Goal: Check status: Check status

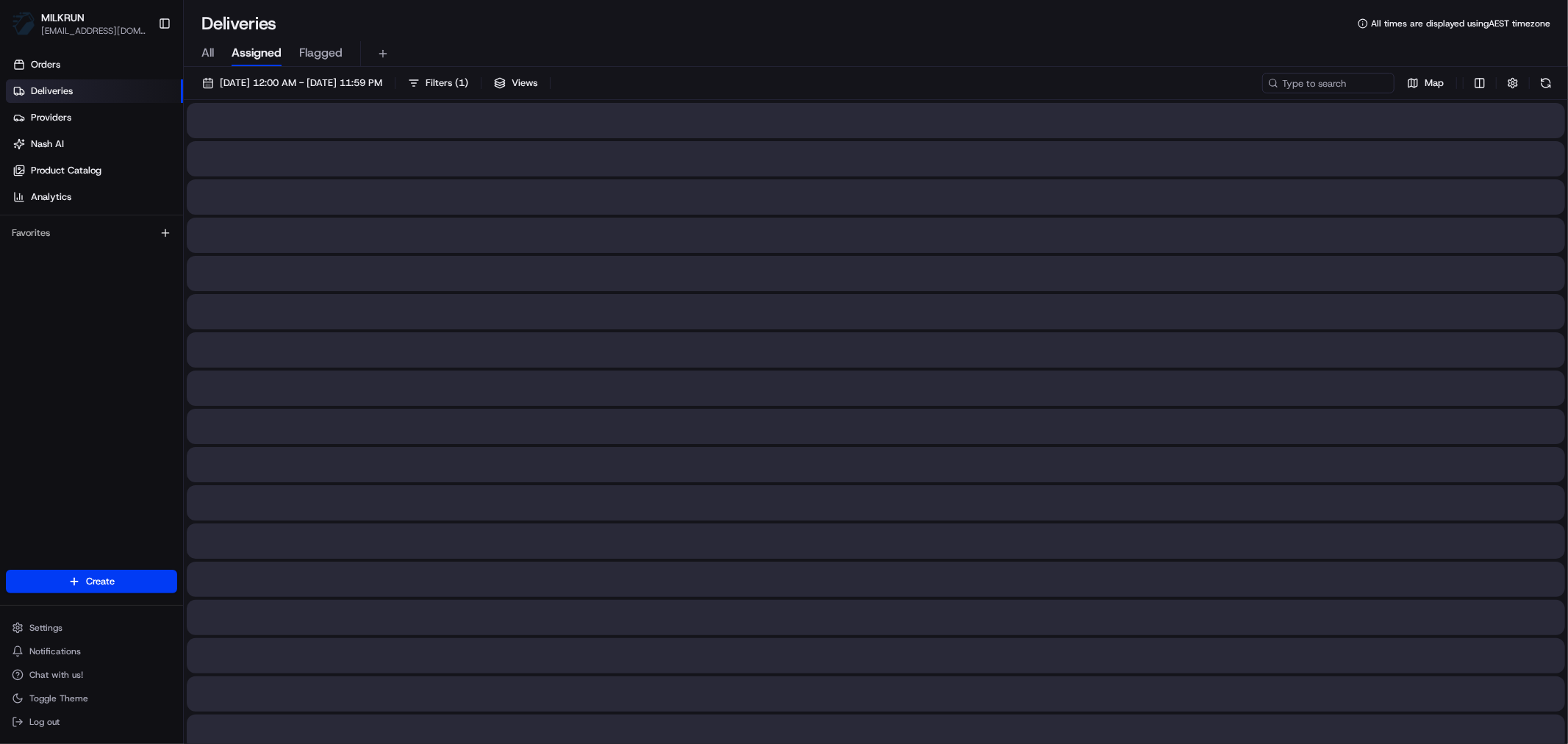
click at [210, 53] on span "All" at bounding box center [208, 53] width 12 height 18
click at [1292, 82] on input at bounding box center [1306, 82] width 176 height 20
paste input "fafbcdb8-875a-4fd4-b350-181ecd9c0bad"
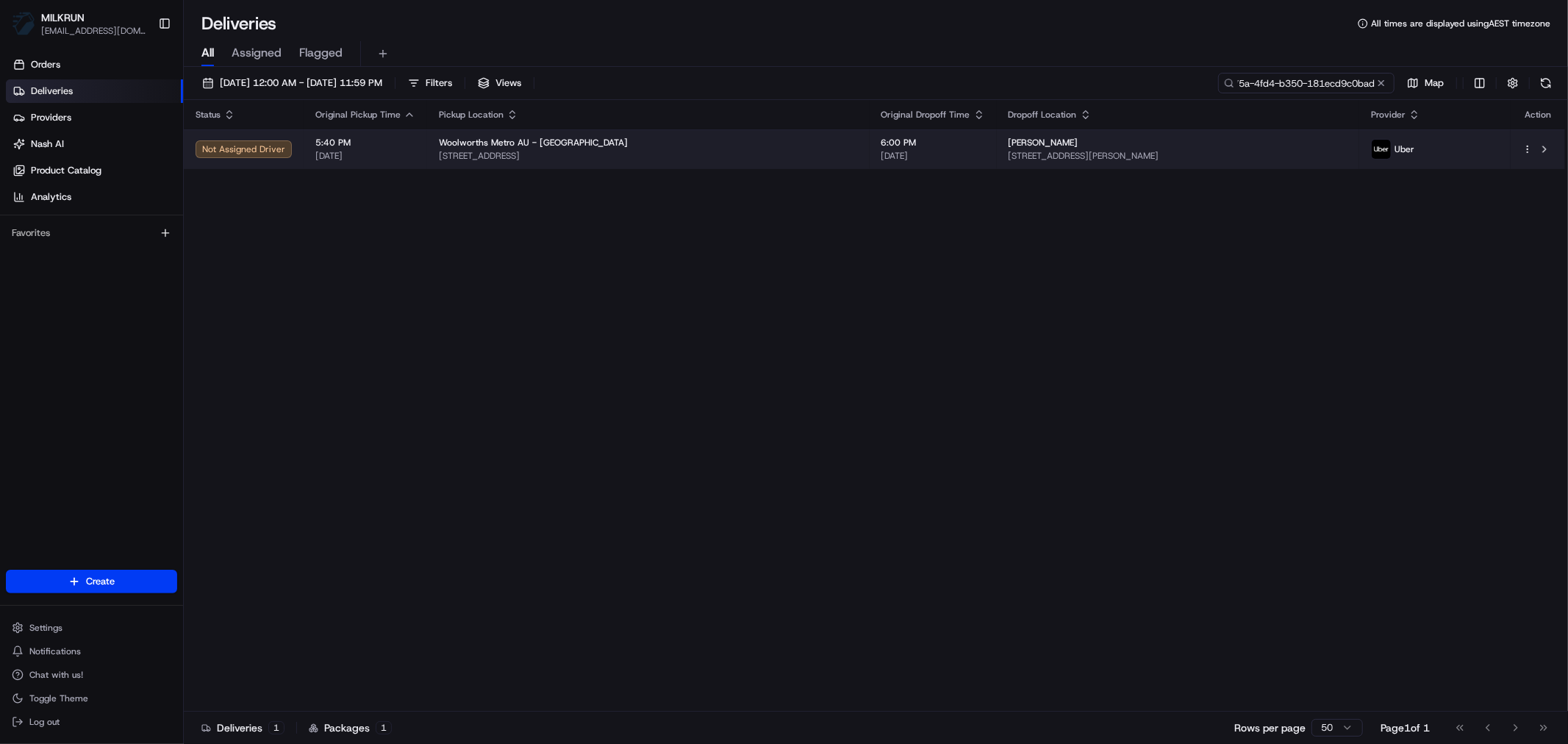
type input "fafbcdb8-875a-4fd4-b350-181ecd9c0bad"
click at [763, 151] on span "[STREET_ADDRESS]" at bounding box center [648, 155] width 419 height 11
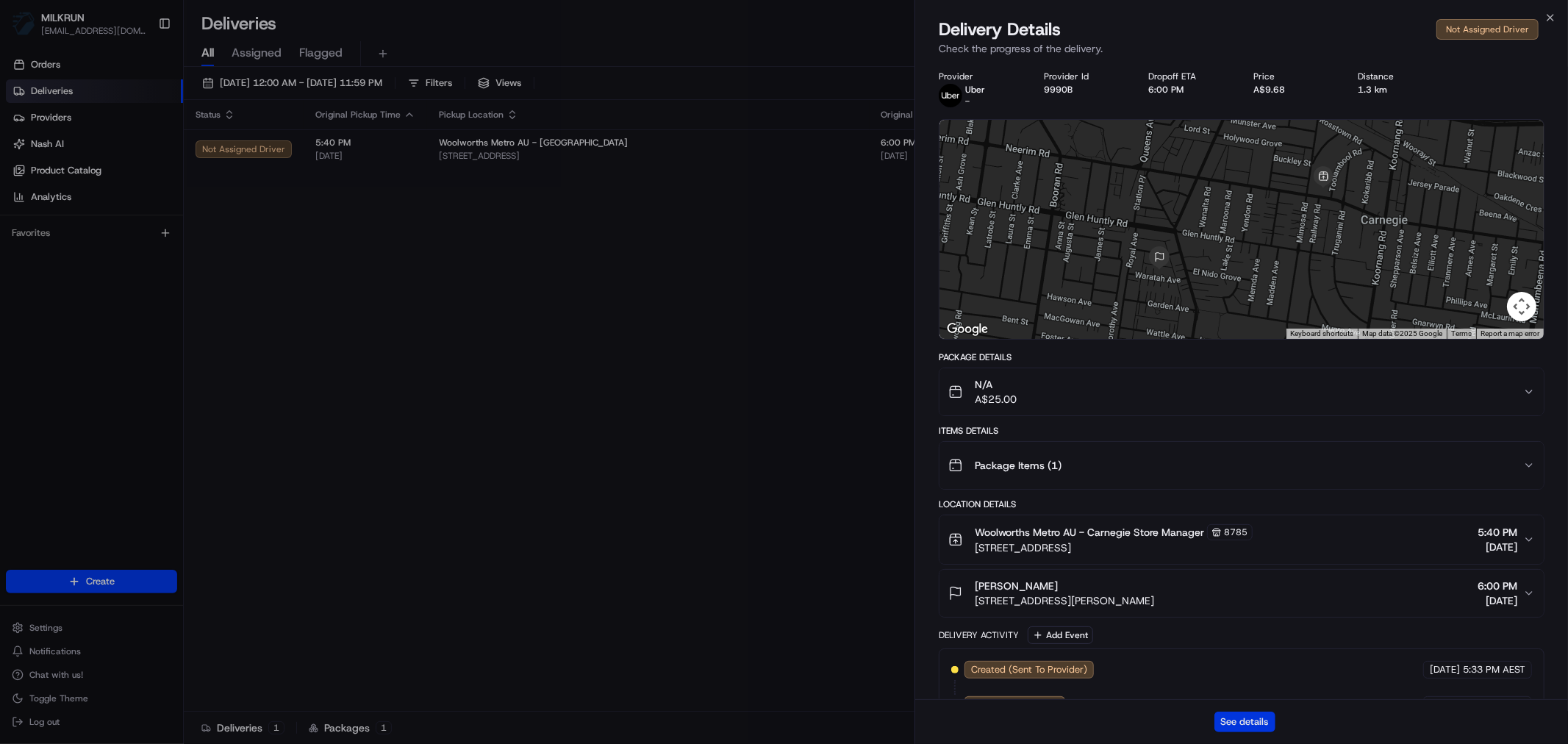
click at [1235, 669] on button "See details" at bounding box center [1245, 721] width 61 height 20
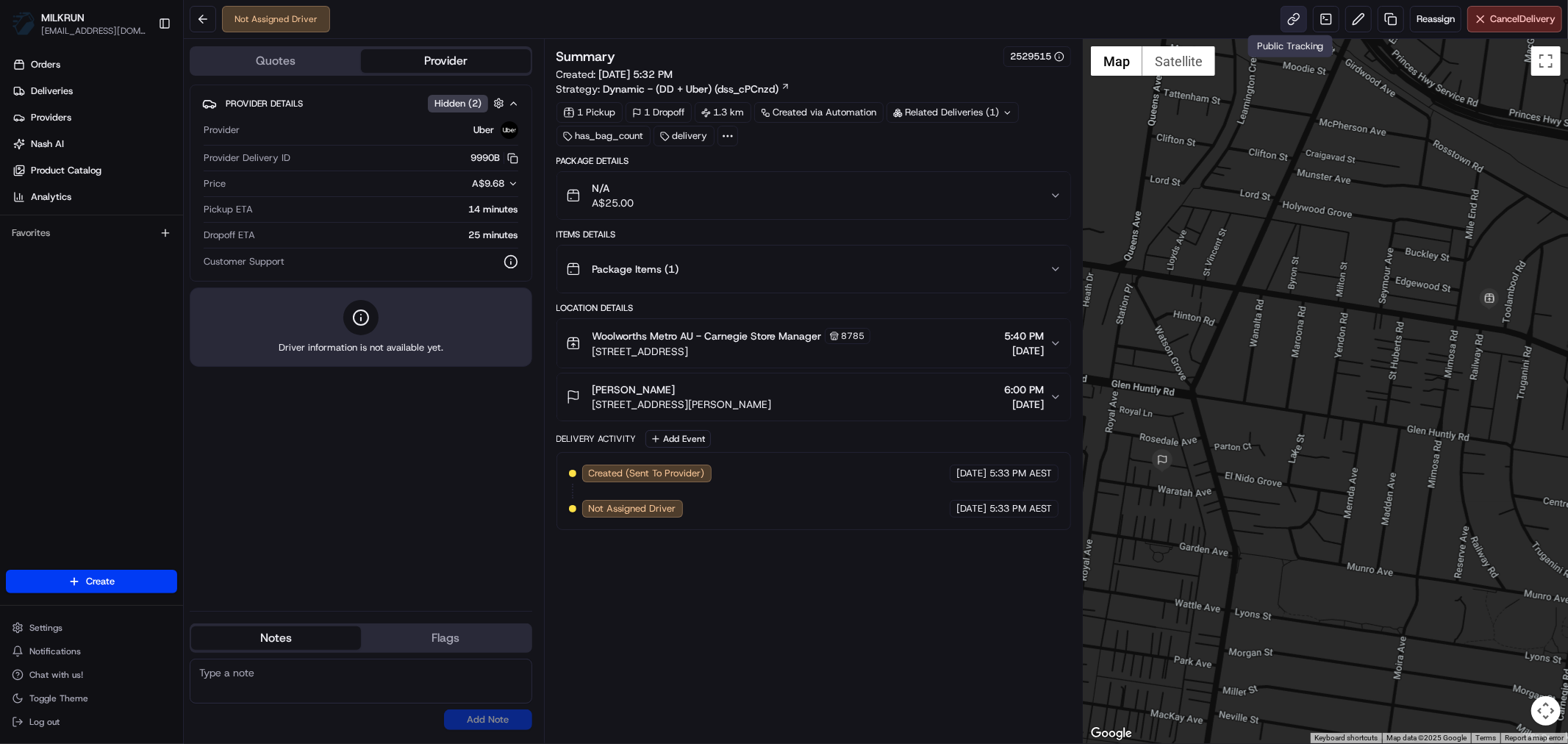
click at [1284, 22] on link at bounding box center [1294, 19] width 26 height 26
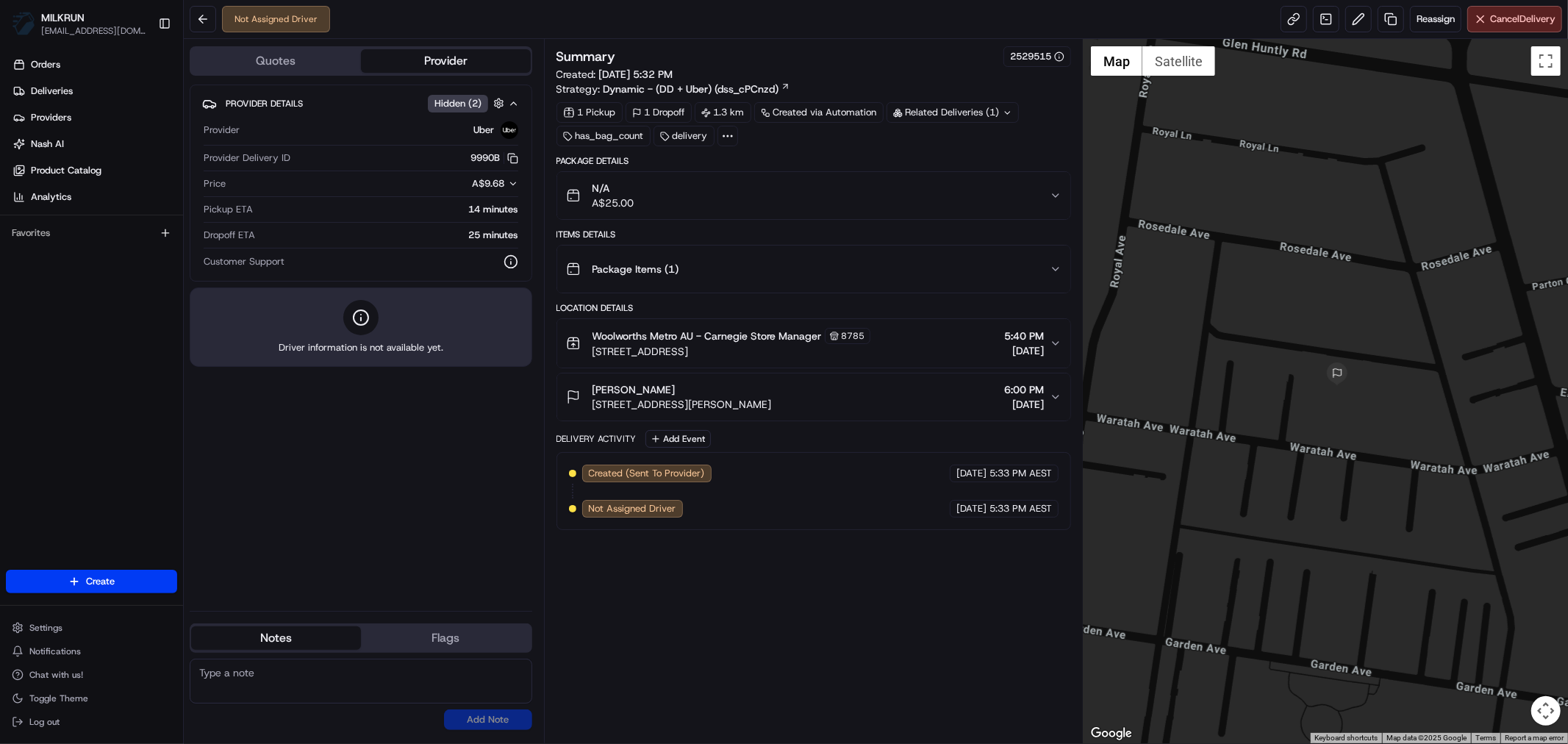
drag, startPoint x: 1179, startPoint y: 433, endPoint x: 1255, endPoint y: 426, distance: 76.3
click at [1255, 426] on div at bounding box center [1325, 390] width 484 height 705
